Goal: Find specific page/section: Find specific page/section

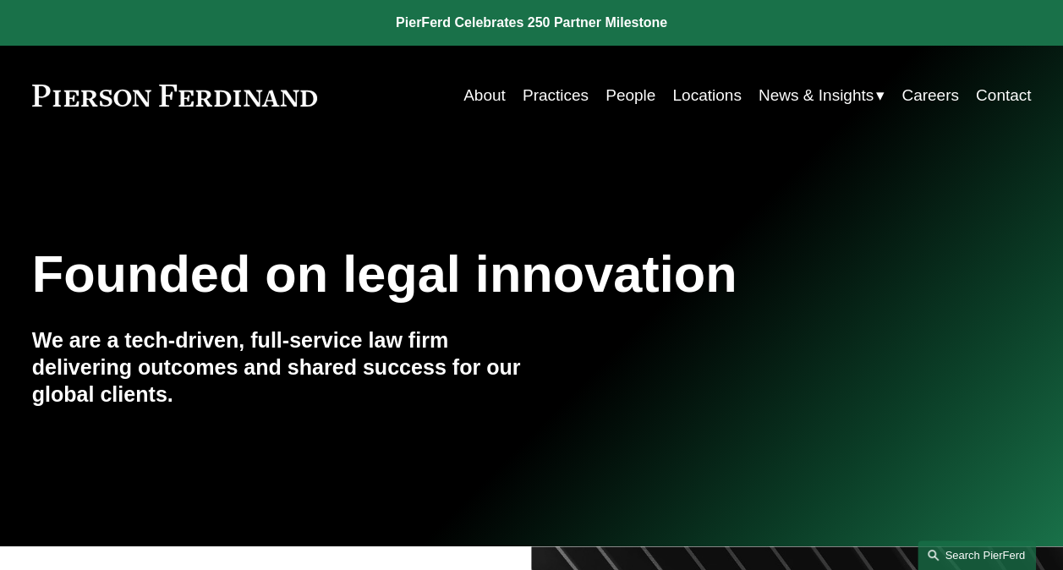
click at [997, 554] on link "Search this site" at bounding box center [977, 556] width 118 height 30
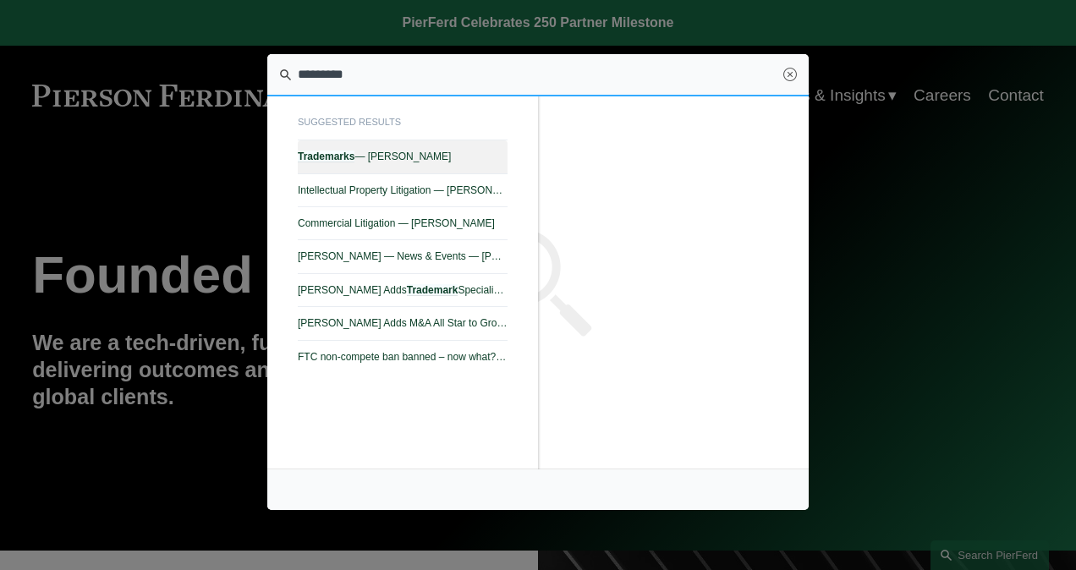
click at [338, 157] on em "Trademarks" at bounding box center [326, 157] width 57 height 12
type input "*********"
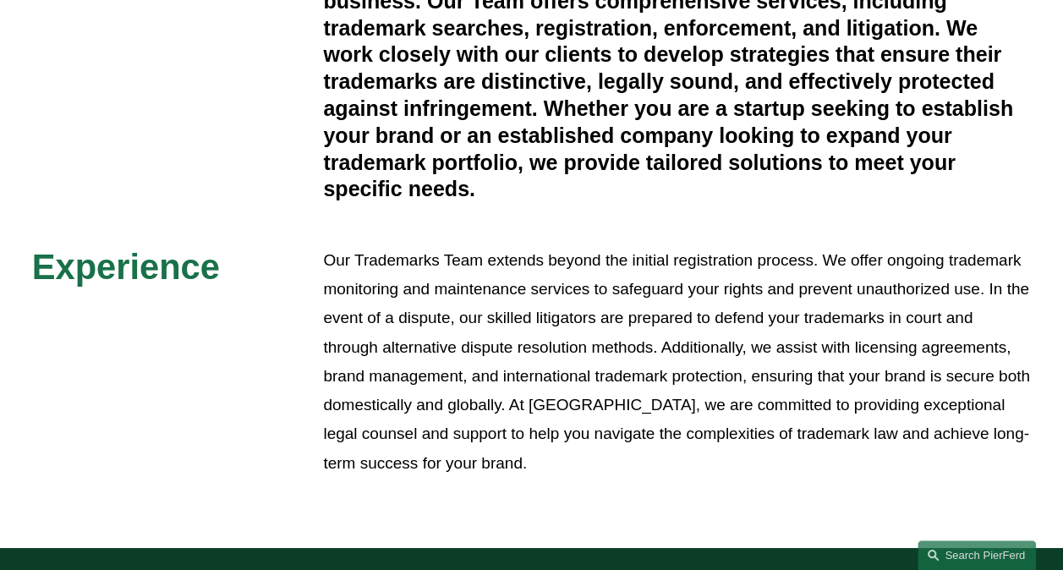
scroll to position [761, 0]
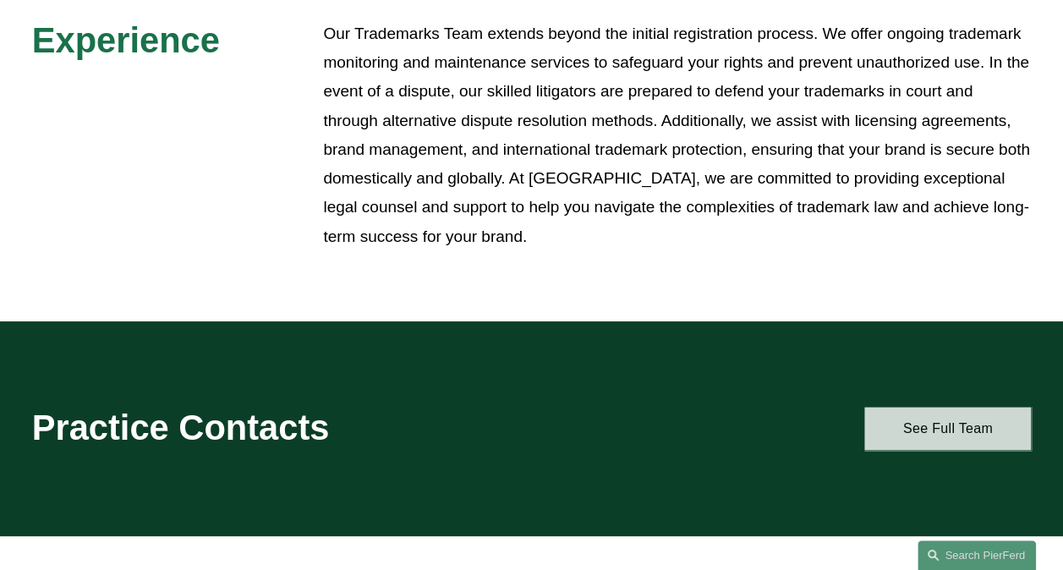
click at [915, 420] on link "See Full Team" at bounding box center [948, 428] width 167 height 43
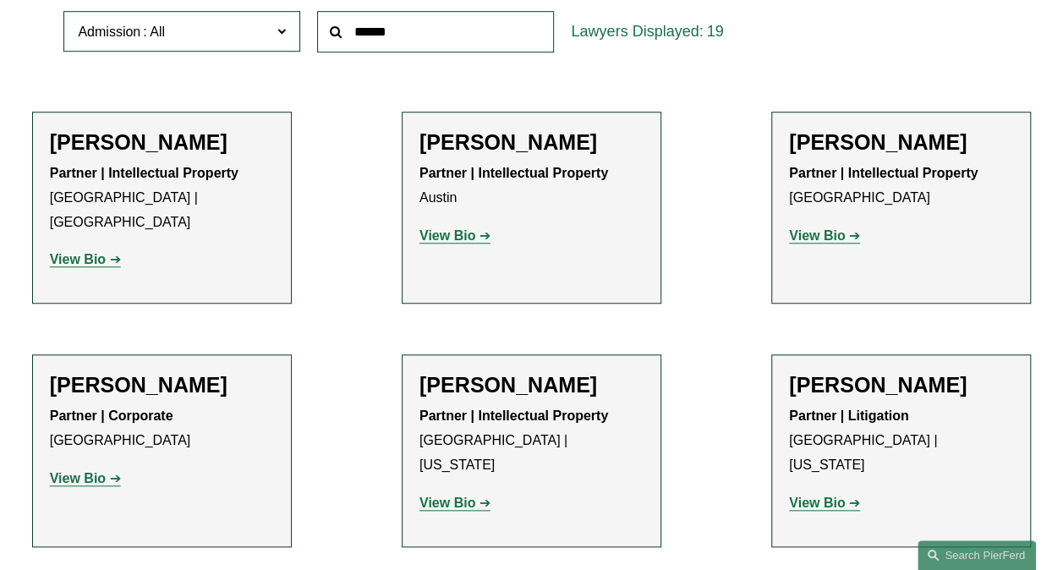
scroll to position [592, 0]
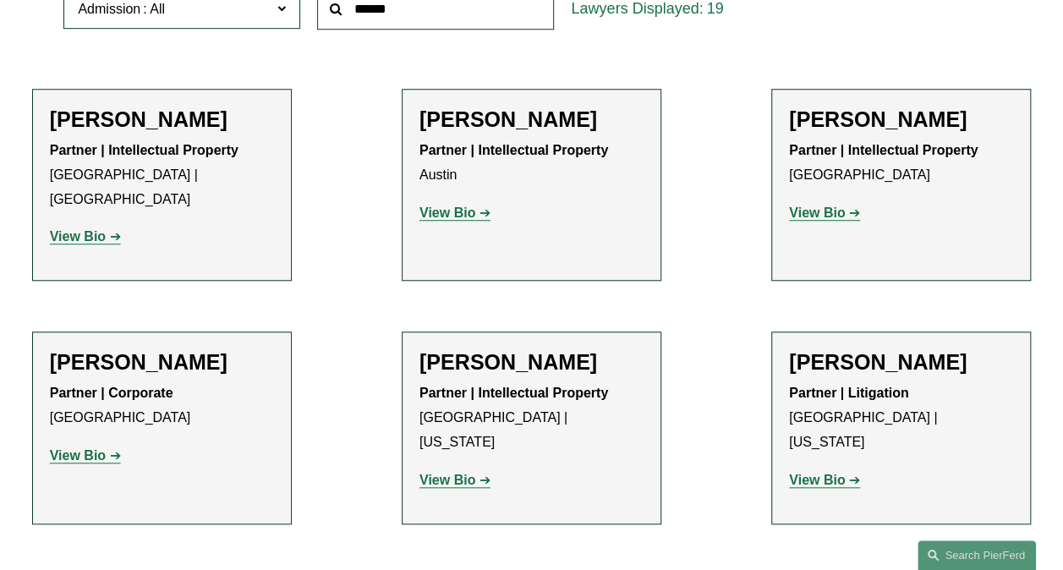
click at [826, 220] on strong "View Bio" at bounding box center [817, 213] width 56 height 14
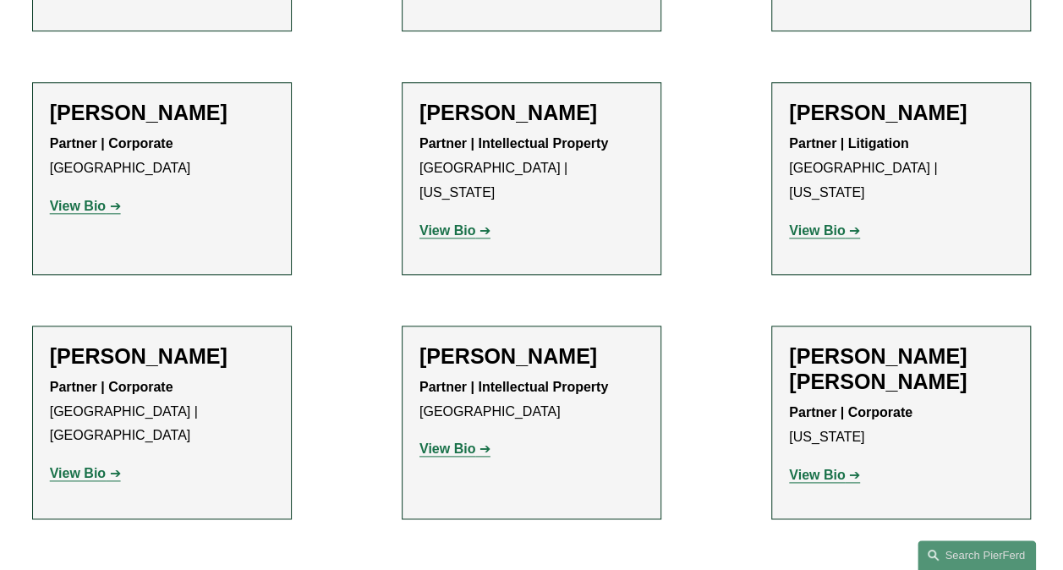
scroll to position [846, 0]
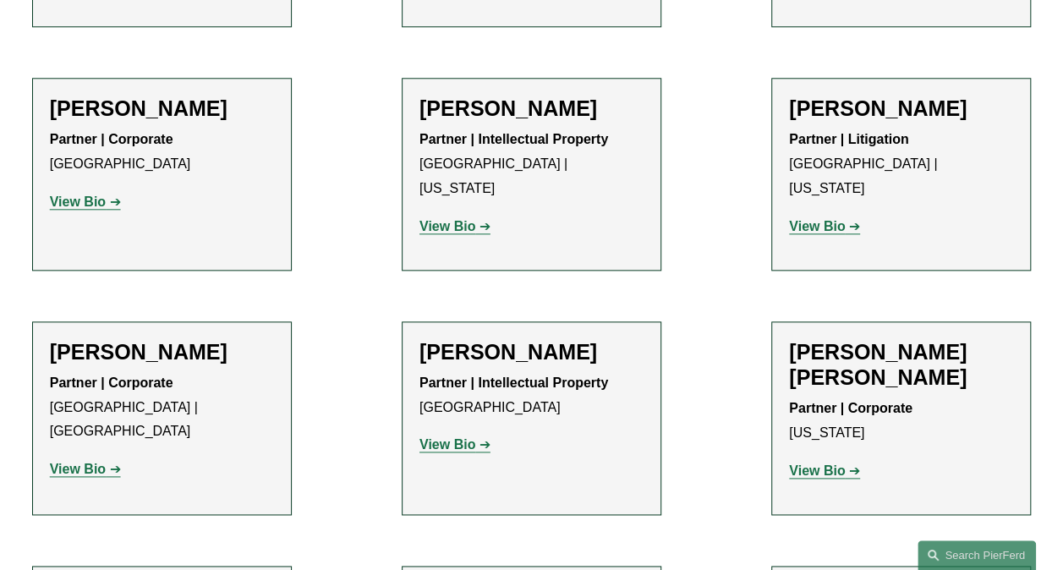
click at [813, 219] on strong "View Bio" at bounding box center [817, 226] width 56 height 14
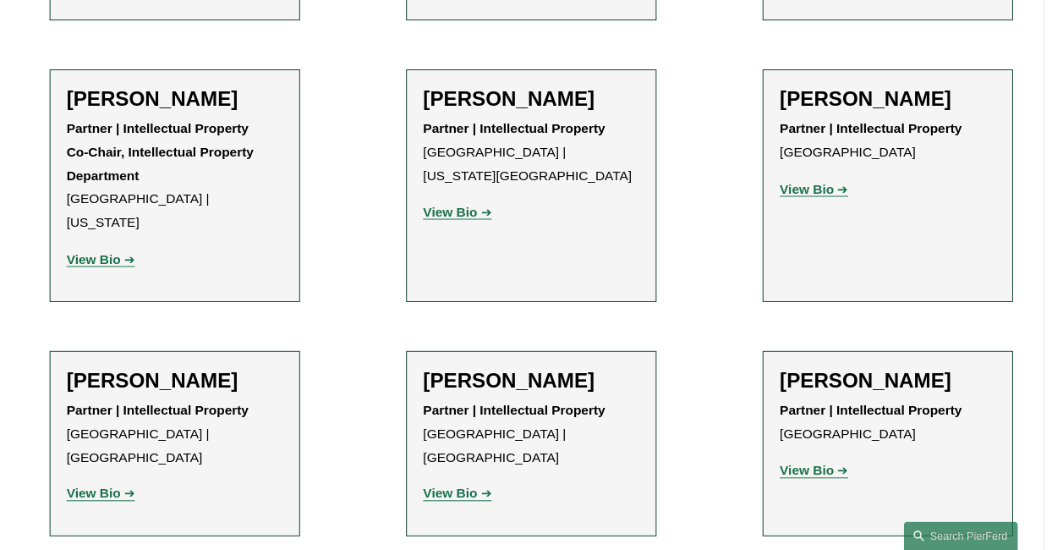
scroll to position [1438, 0]
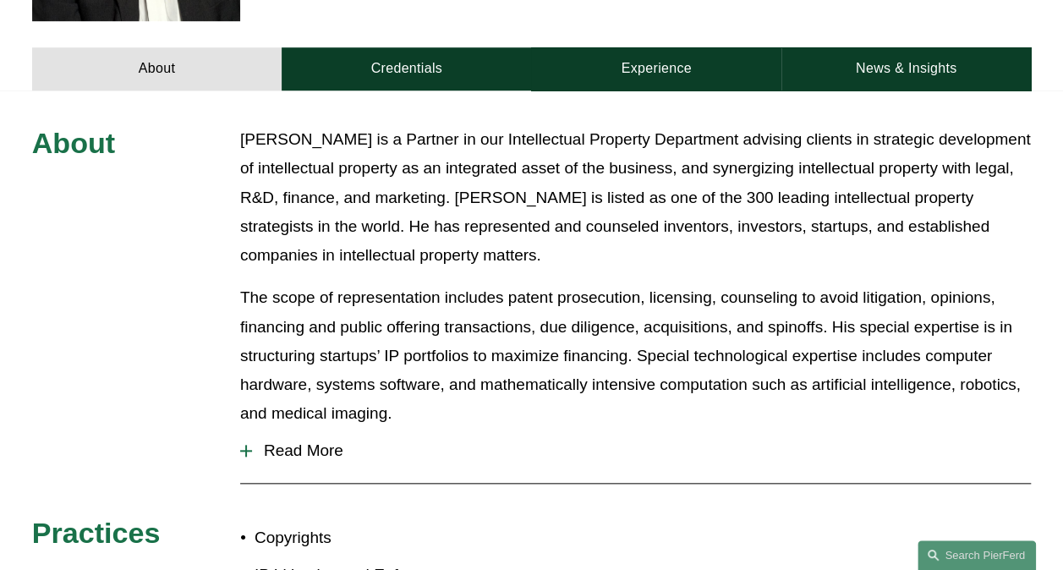
scroll to position [677, 0]
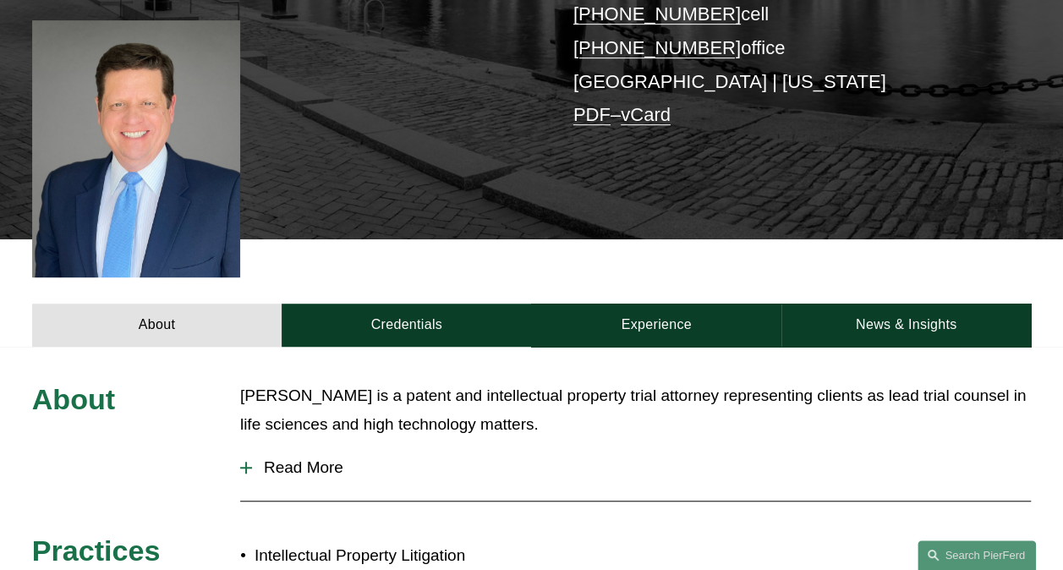
scroll to position [423, 0]
